Goal: Task Accomplishment & Management: Use online tool/utility

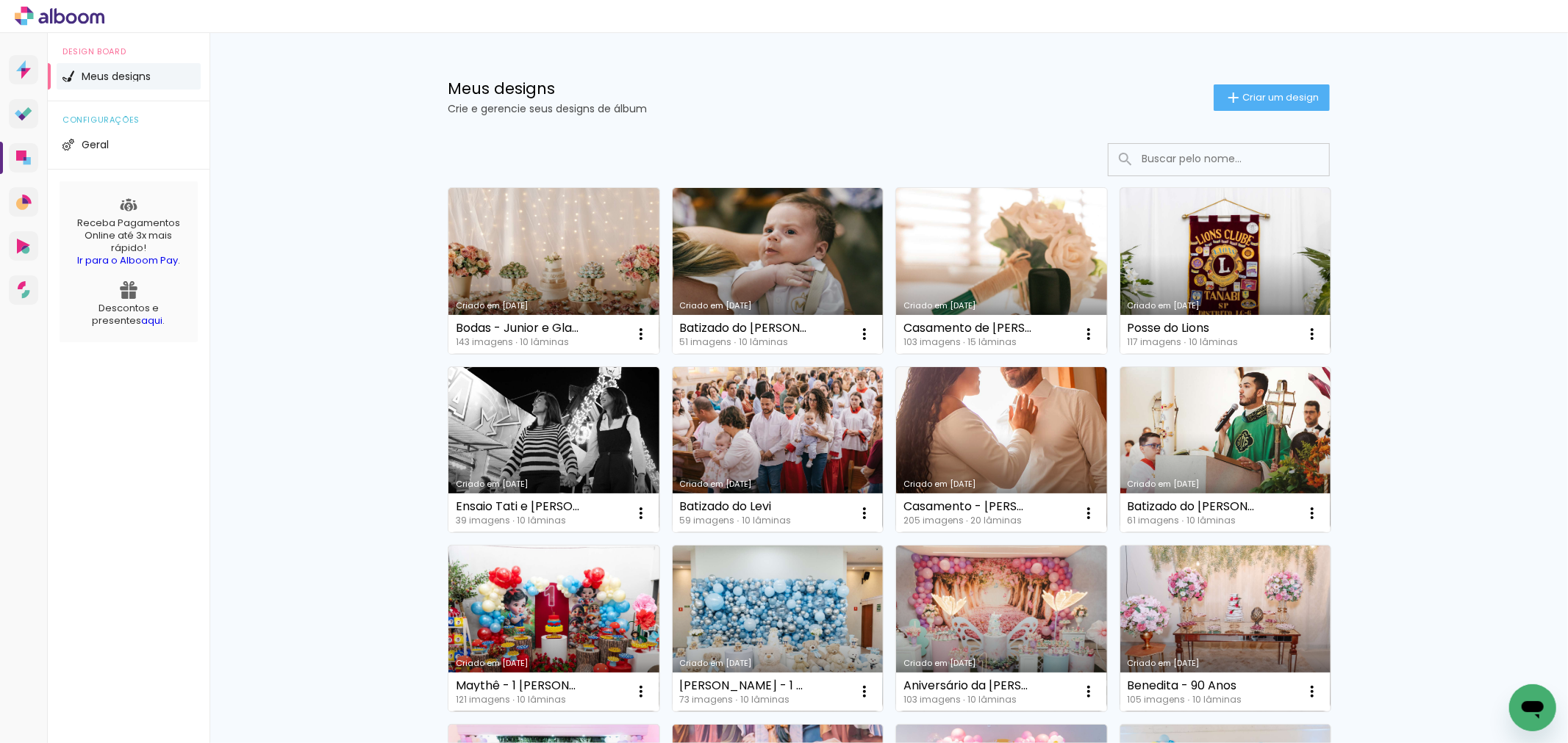
click at [1011, 273] on link "Criado em [DATE]" at bounding box center [1001, 270] width 211 height 166
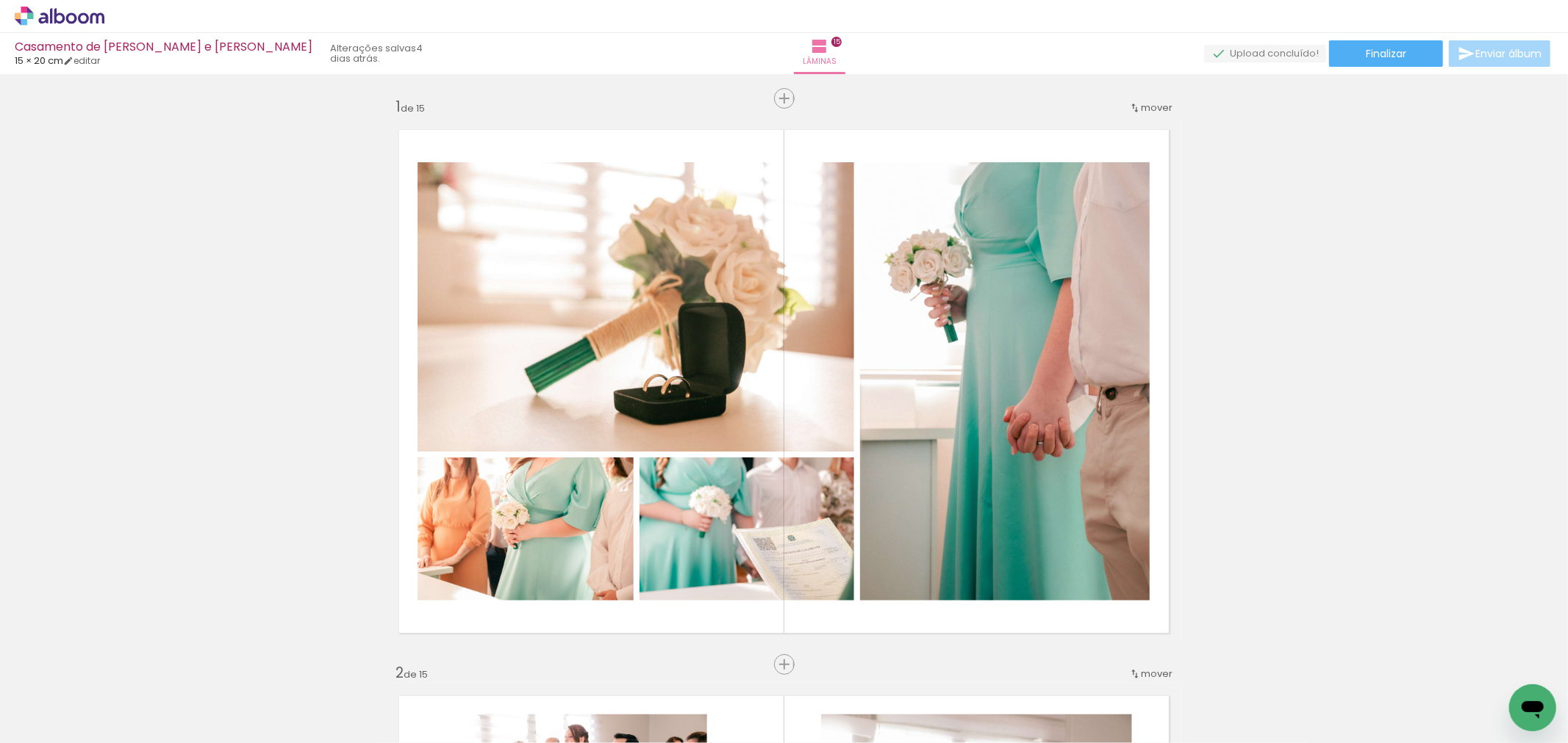
scroll to position [0, 906]
